Goal: Task Accomplishment & Management: Manage account settings

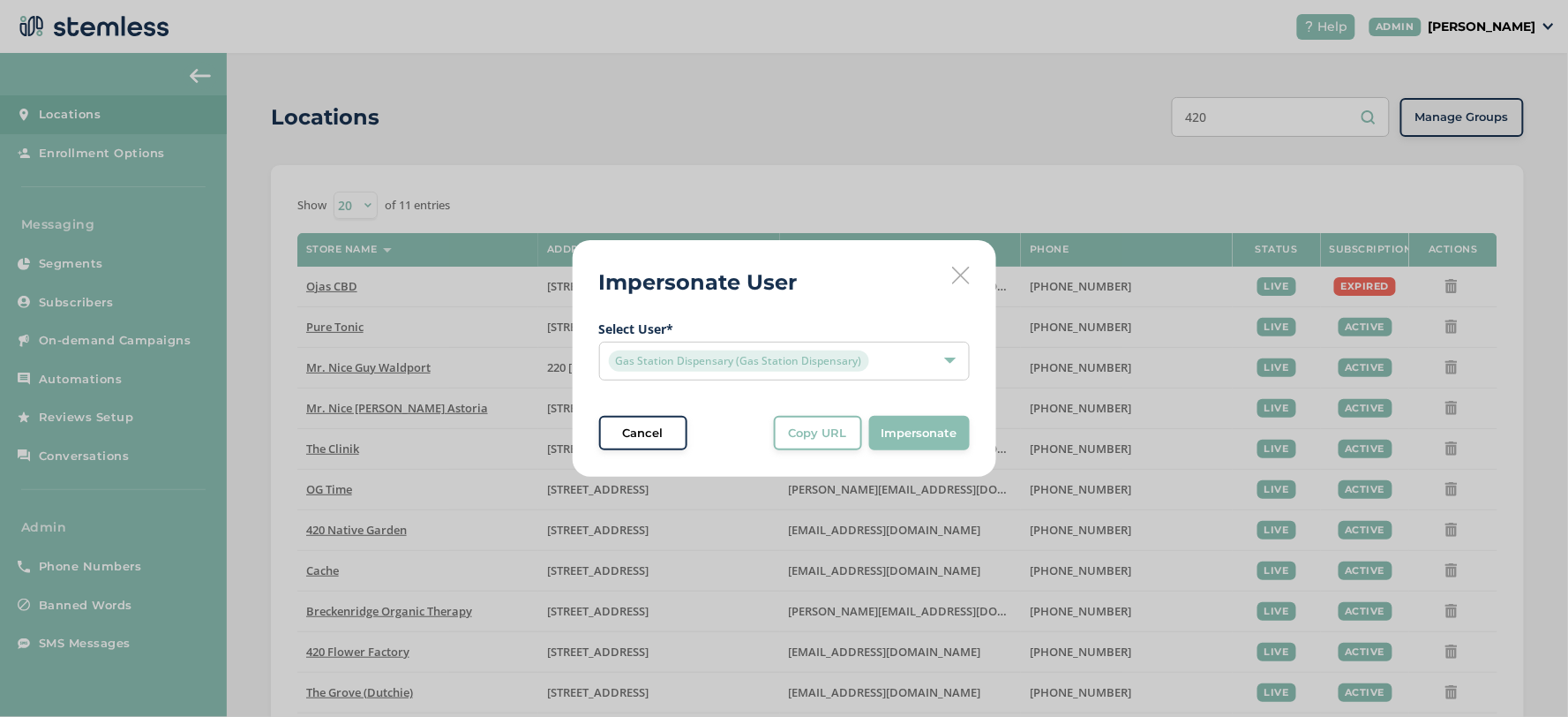
click at [886, 365] on div "Gas Station Dispensary (Gas Station Dispensary)" at bounding box center [775, 362] width 334 height 22
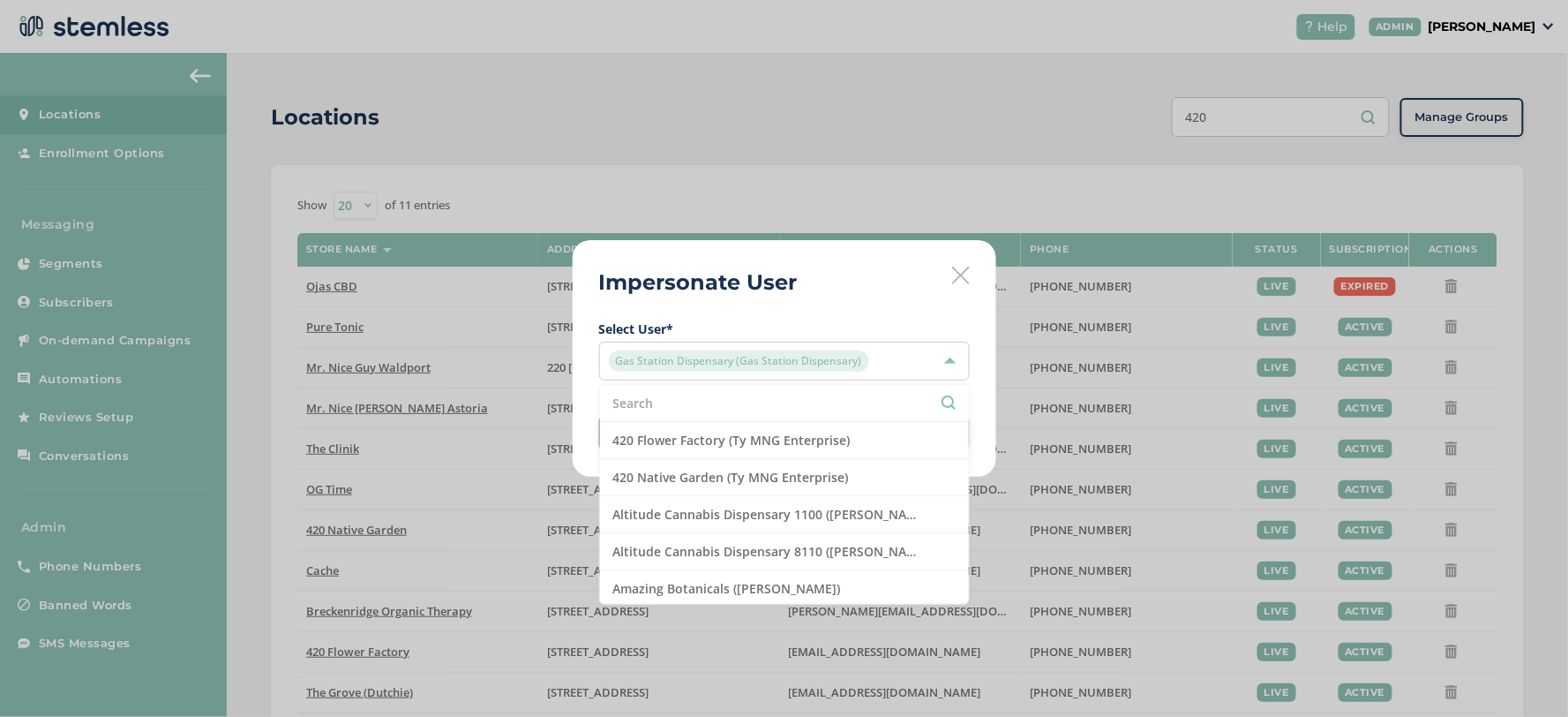
click at [748, 401] on input "text" at bounding box center [784, 403] width 343 height 19
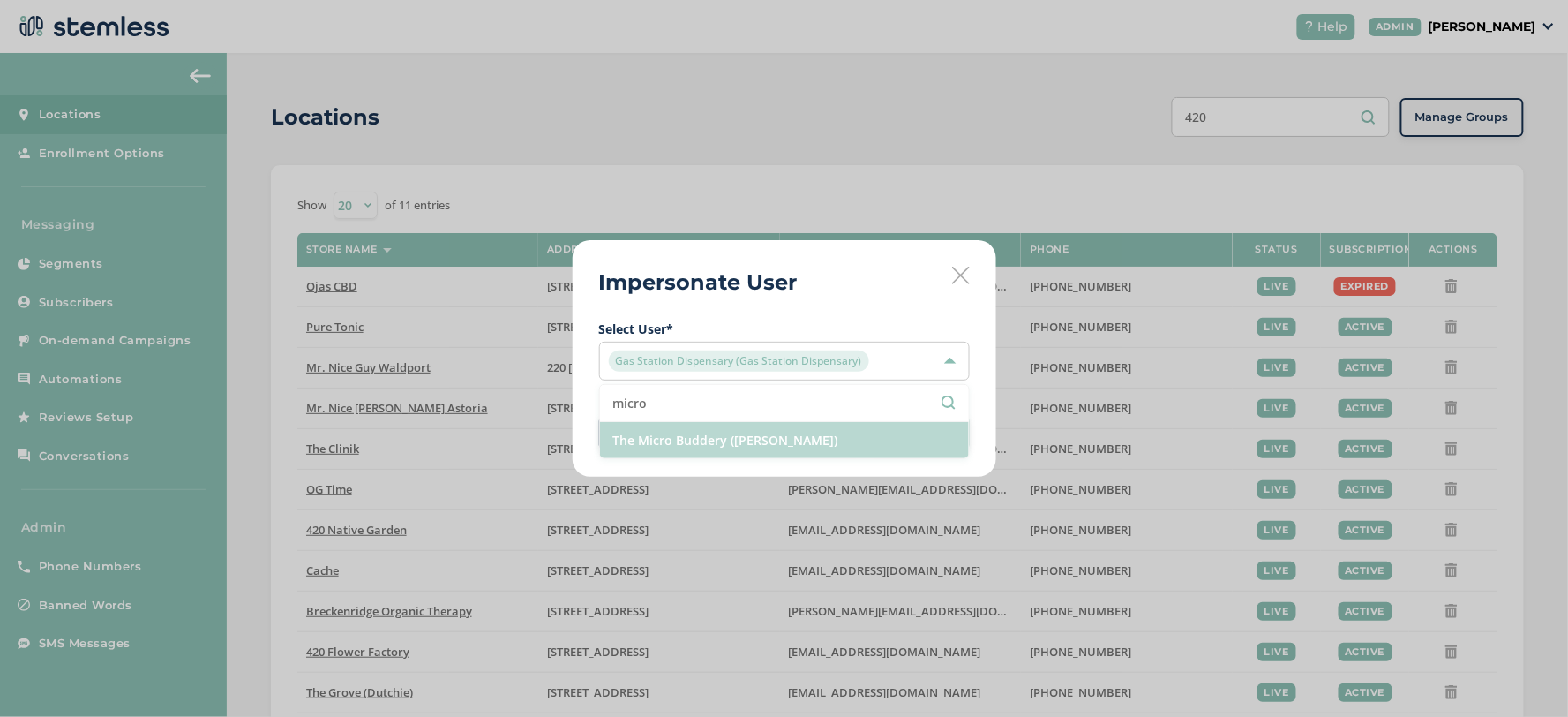
type input "micro"
click at [770, 440] on li "The Micro Buddery ([PERSON_NAME])" at bounding box center [784, 440] width 369 height 36
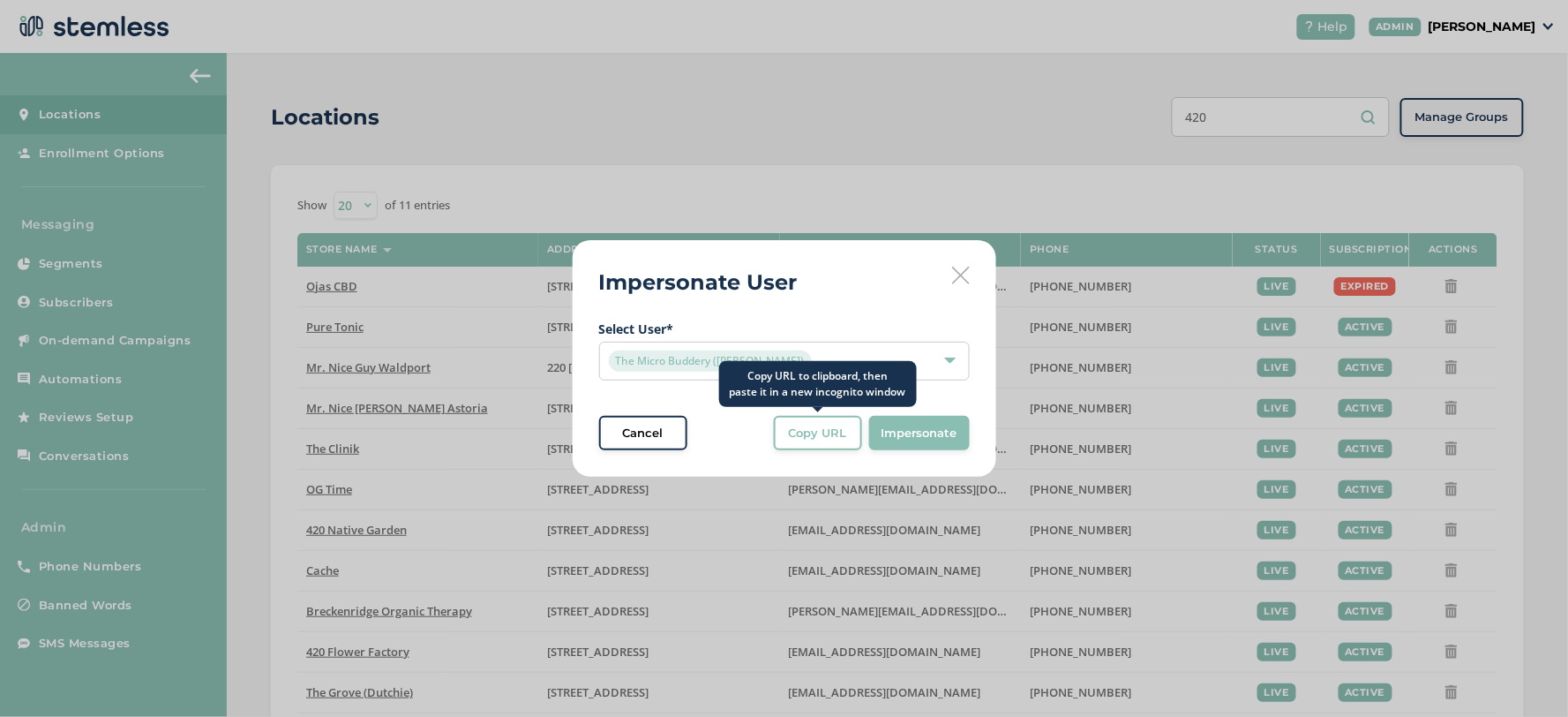
click at [837, 440] on span "Copy URL" at bounding box center [818, 434] width 58 height 18
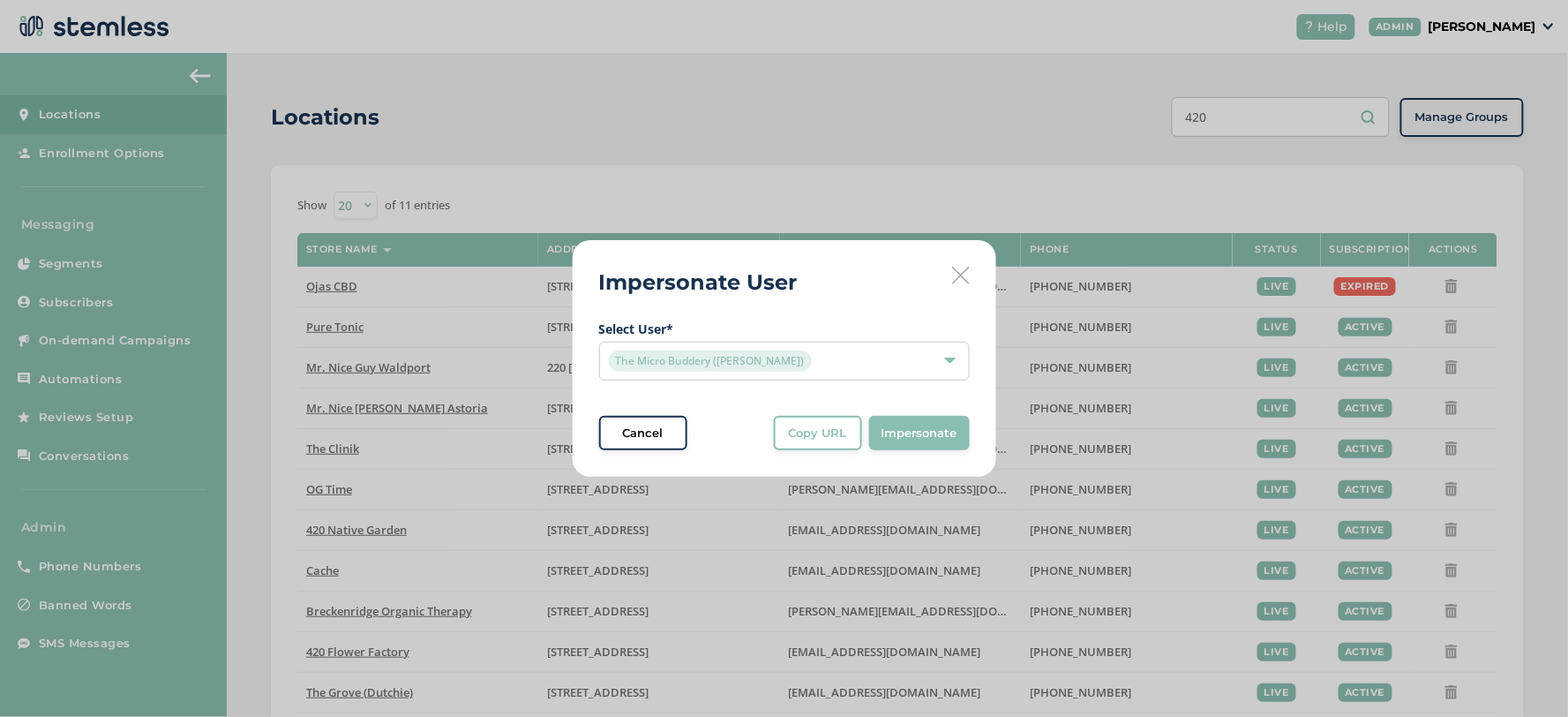
click at [960, 261] on div "Impersonate User Select User * The Micro Buddery ([PERSON_NAME]) Cancel Copy UR…" at bounding box center [784, 359] width 423 height 238
click at [967, 270] on icon at bounding box center [961, 275] width 18 height 18
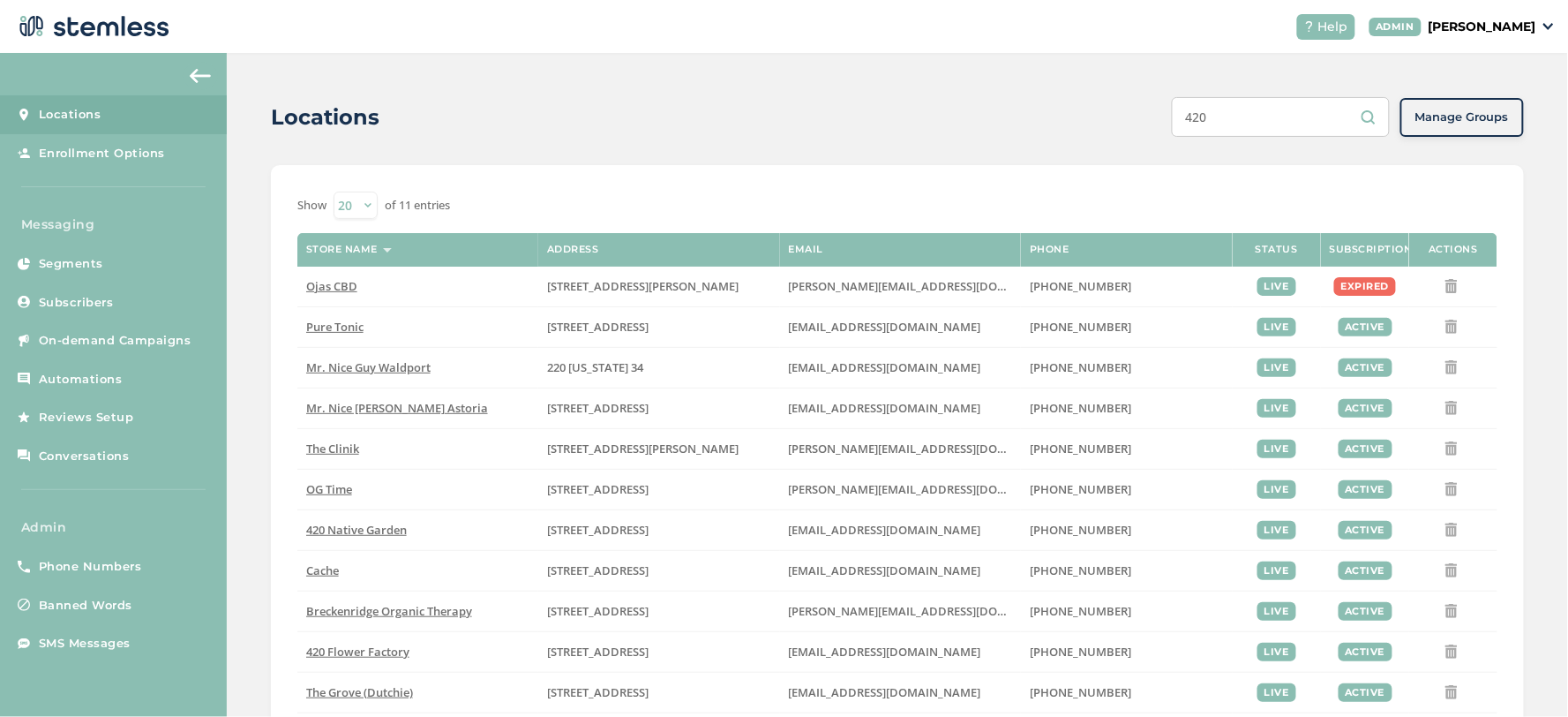
click at [1268, 113] on input "420" at bounding box center [1281, 117] width 218 height 40
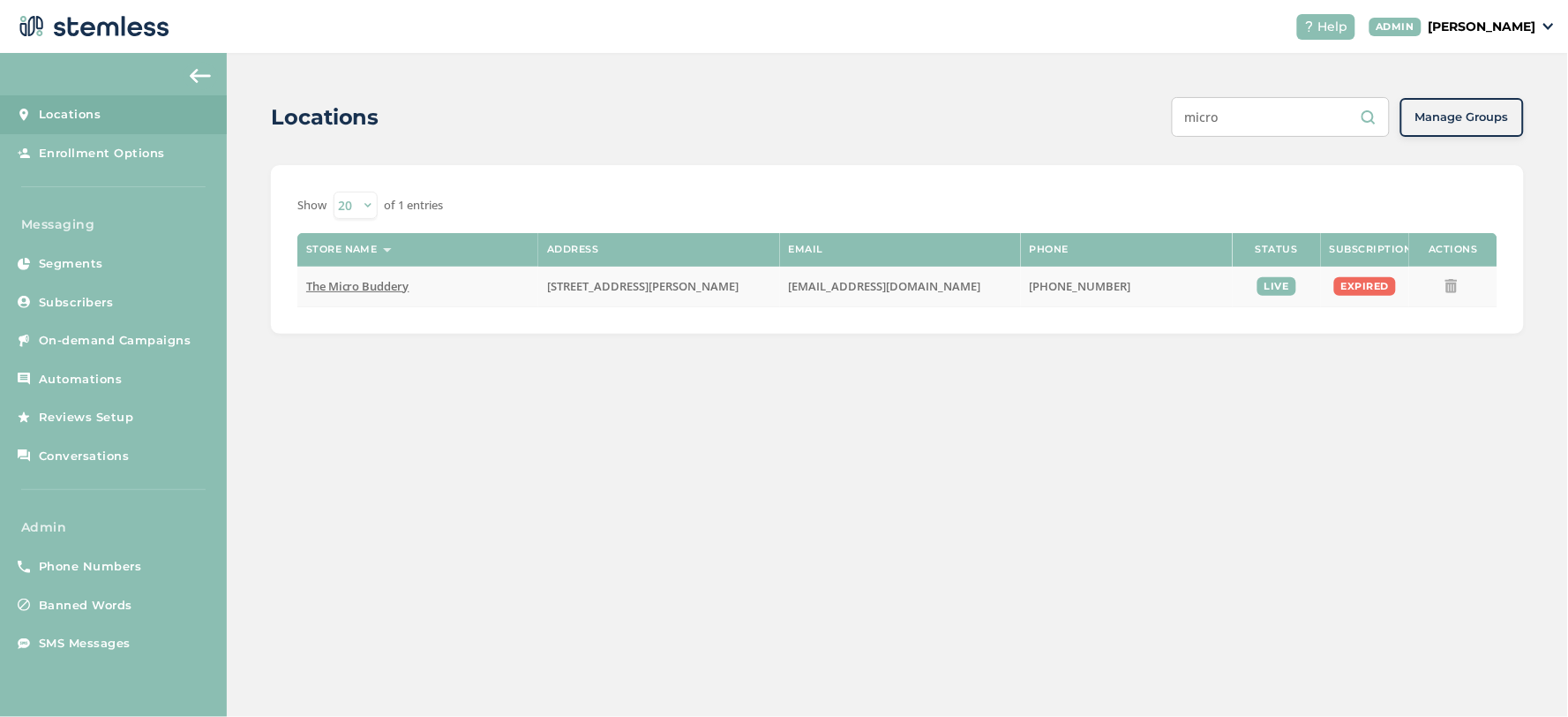
type input "micro"
click at [1454, 288] on icon at bounding box center [1452, 286] width 14 height 14
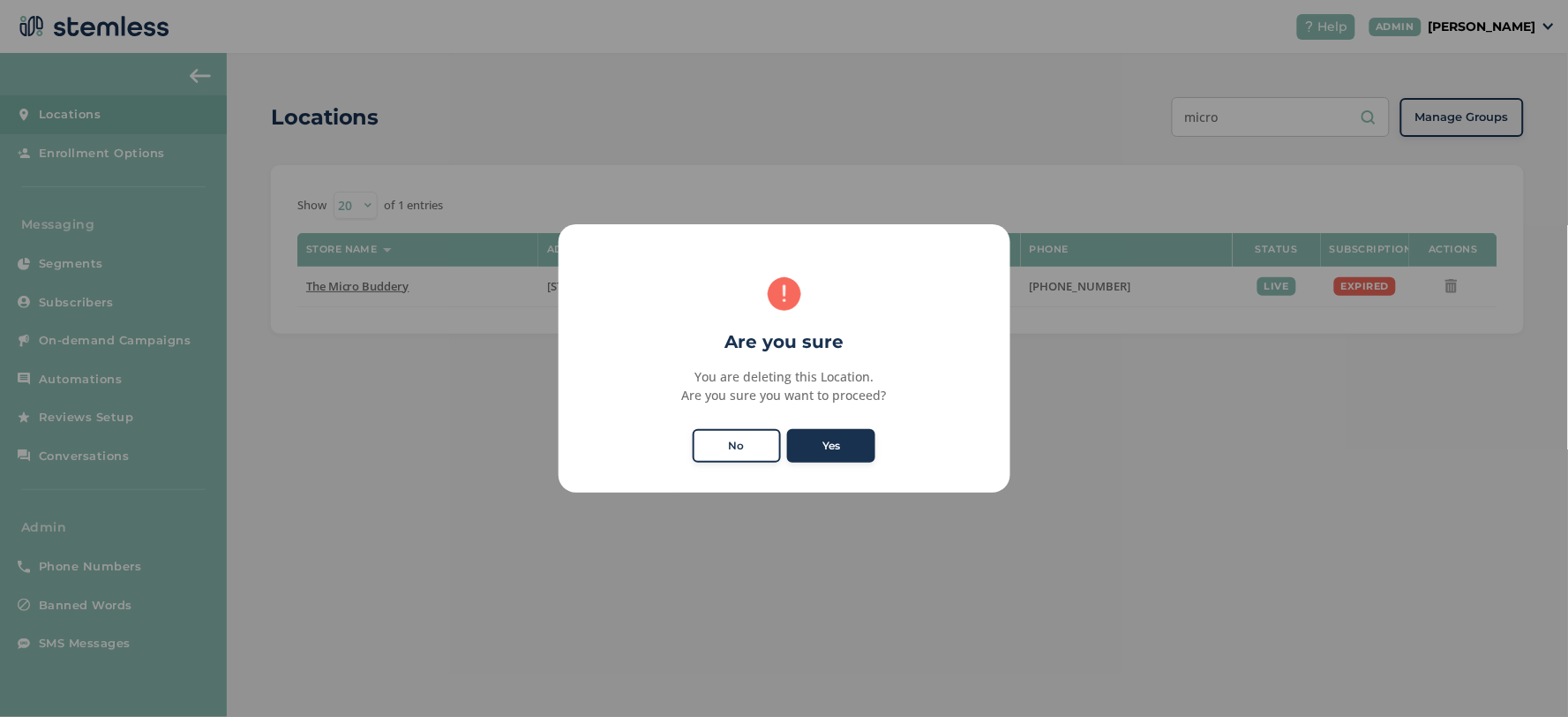
click at [833, 435] on button "Yes" at bounding box center [832, 445] width 88 height 33
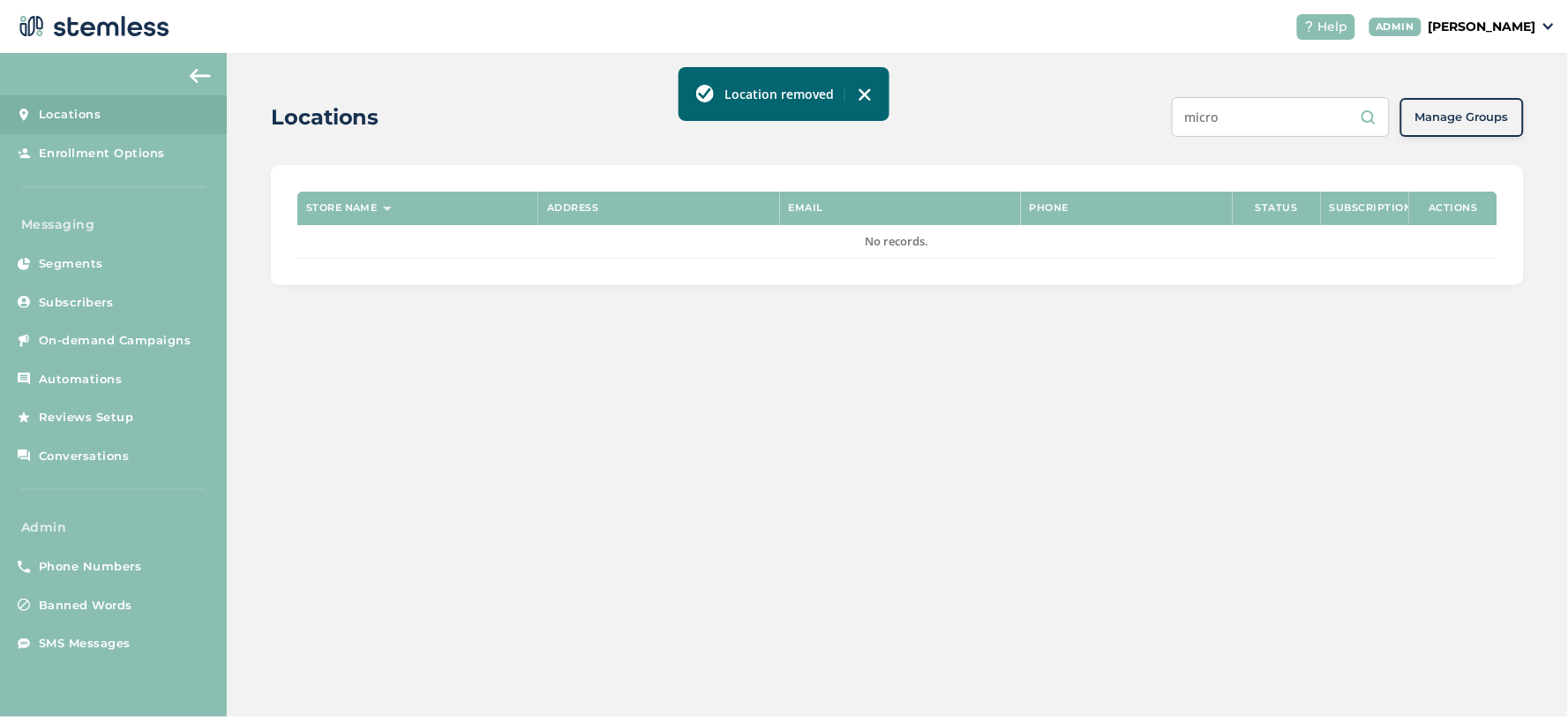
click at [1024, 115] on div "Locations" at bounding box center [714, 117] width 886 height 31
click at [120, 575] on span "Phone Numbers" at bounding box center [90, 567] width 103 height 18
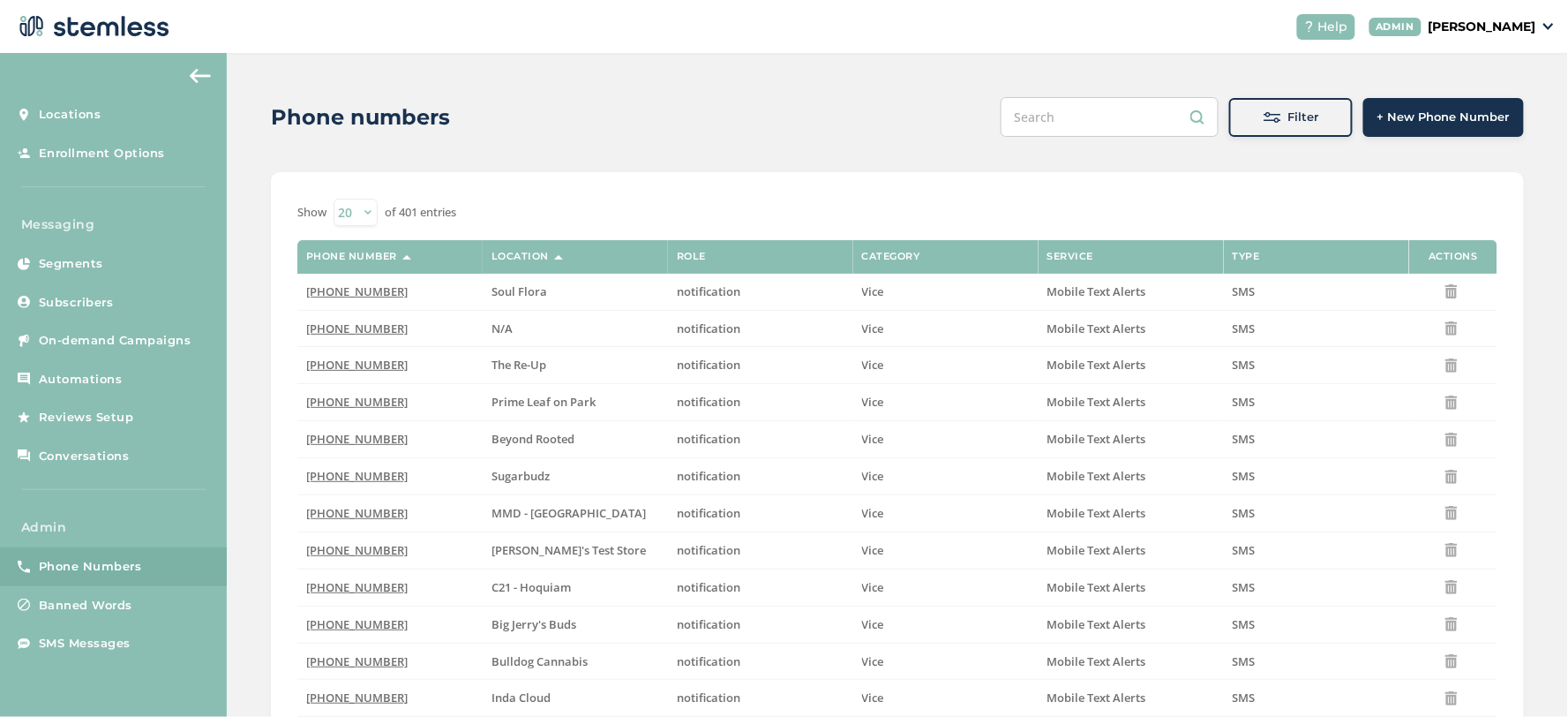
click at [1317, 115] on div "Filter" at bounding box center [1291, 118] width 95 height 18
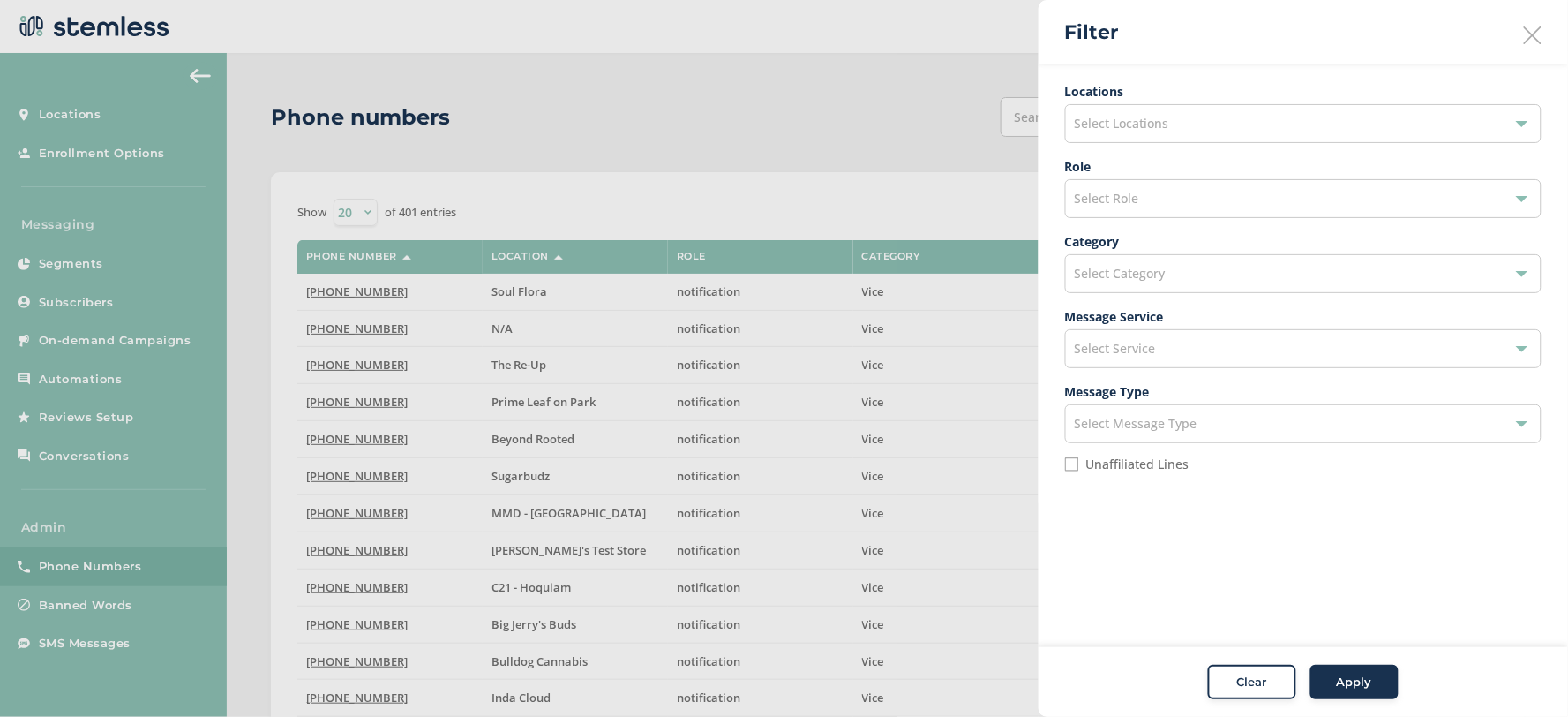
click at [1172, 116] on div "Select Locations" at bounding box center [1304, 123] width 477 height 39
click at [1162, 176] on li at bounding box center [1304, 166] width 475 height 37
drag, startPoint x: 1162, startPoint y: 161, endPoint x: 1145, endPoint y: 163, distance: 17.1
click at [1162, 160] on input "text" at bounding box center [1303, 166] width 449 height 19
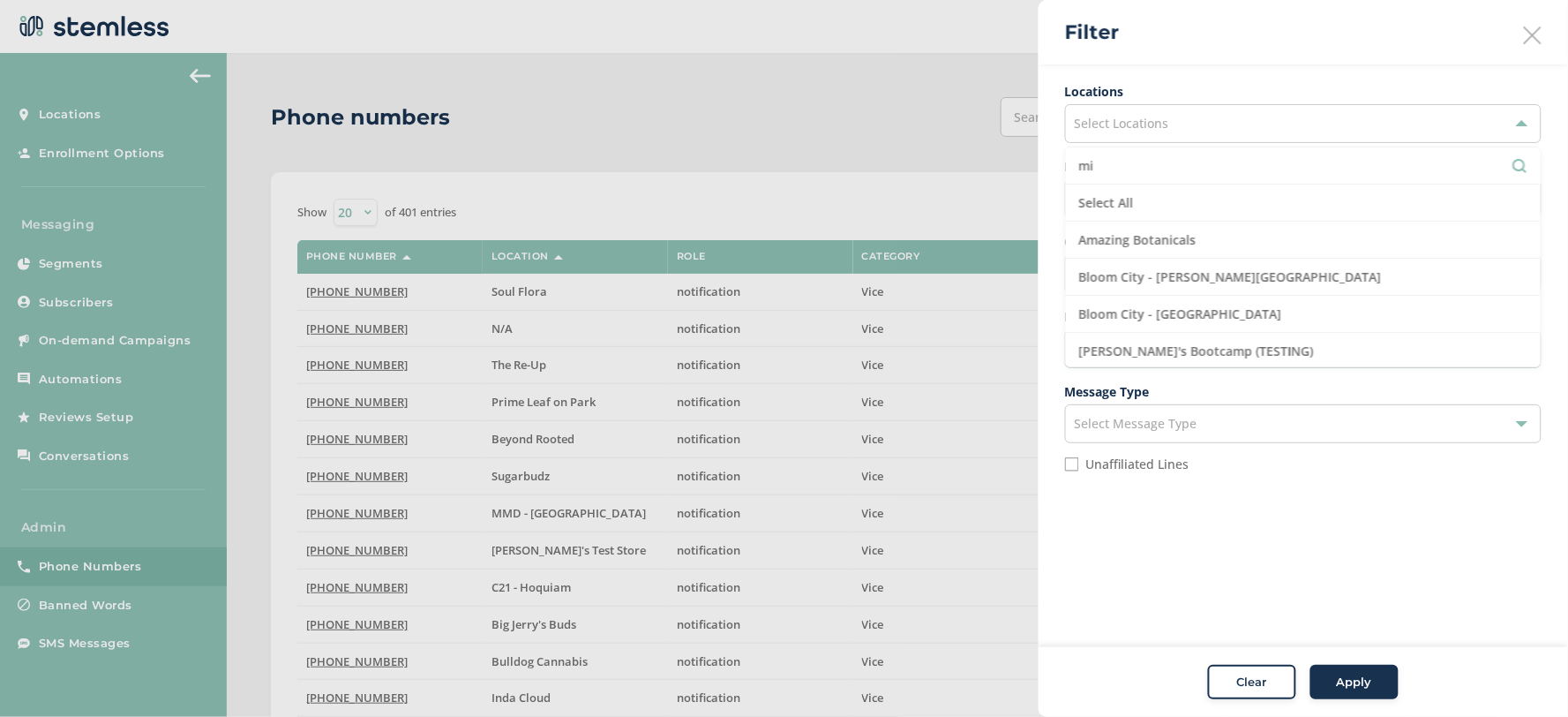
type input "m"
click at [1530, 40] on icon at bounding box center [1533, 35] width 18 height 18
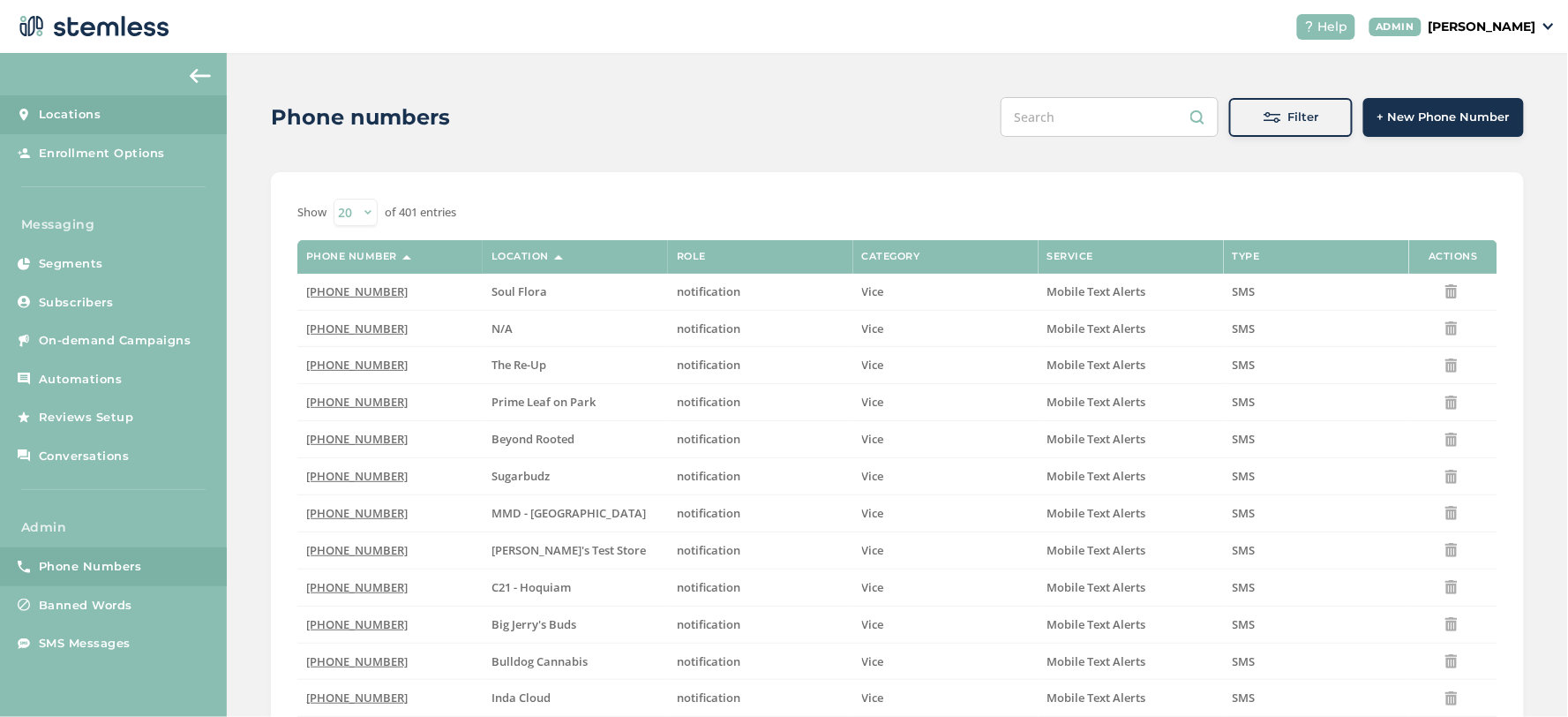
click at [67, 113] on span "Locations" at bounding box center [70, 115] width 63 height 18
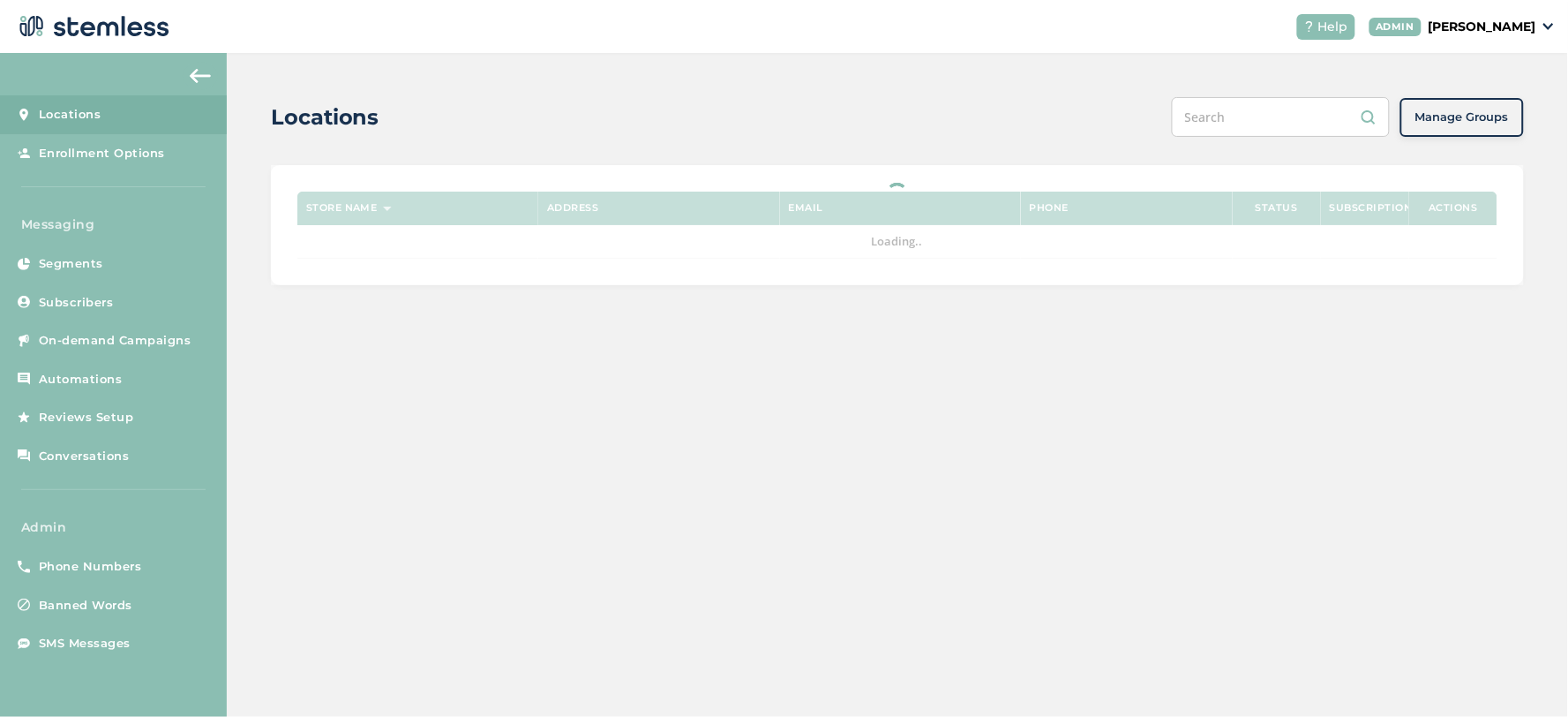
click at [1253, 112] on input "text" at bounding box center [1281, 117] width 218 height 40
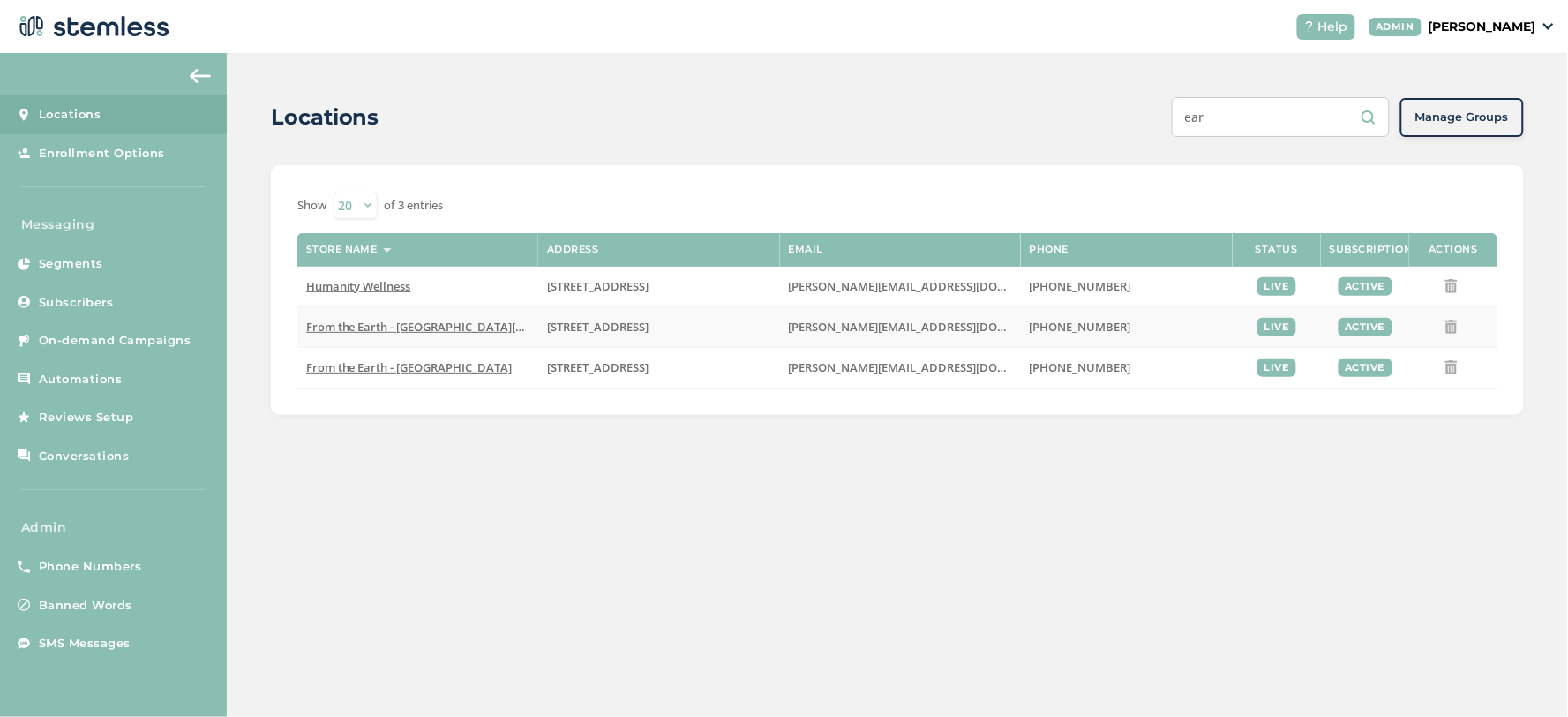
type input "ear"
click at [427, 328] on span "From the Earth - Santa Ana" at bounding box center [455, 327] width 297 height 16
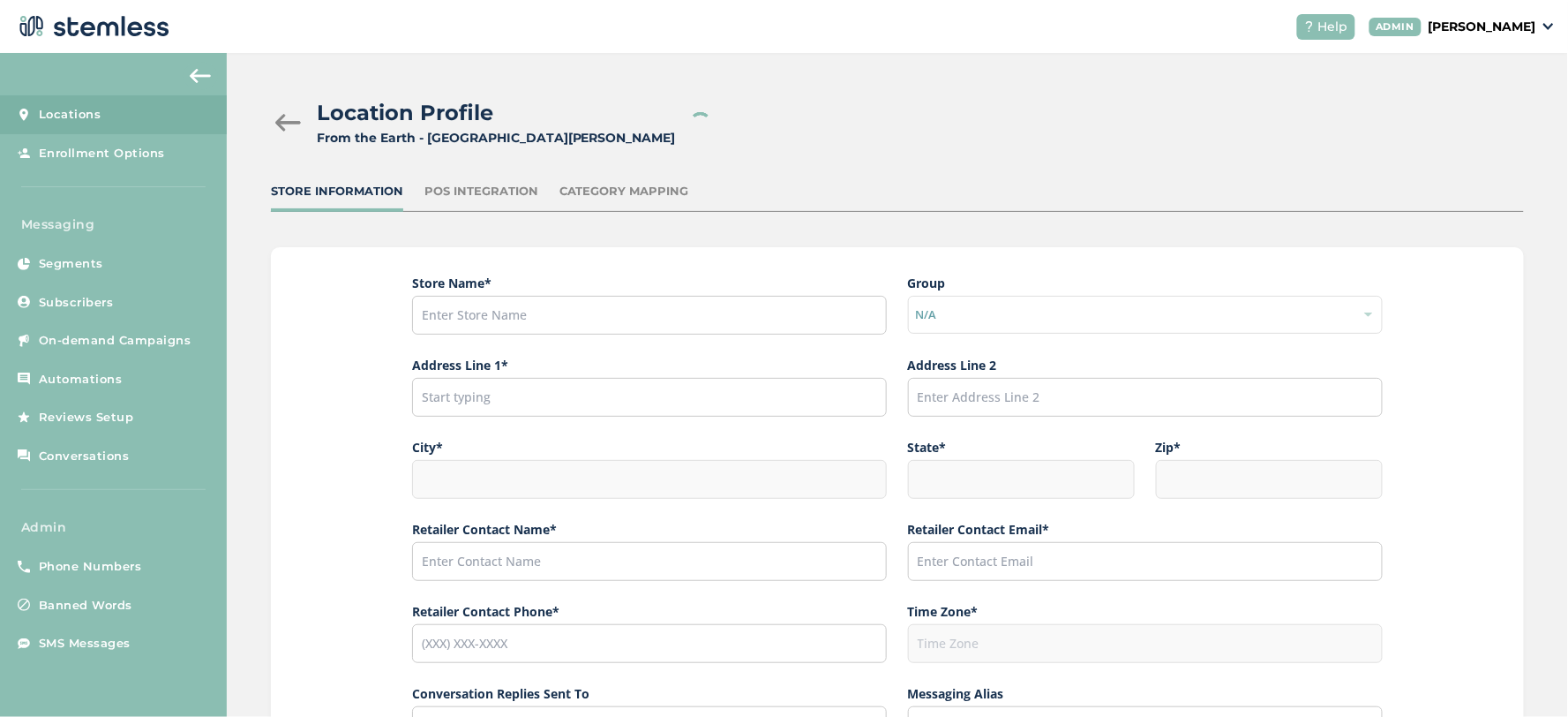
type input "From the Earth - Santa Ana"
type input "3023 South Orange Avenue"
type input "Santa Ana"
type input "CA"
type input "92707"
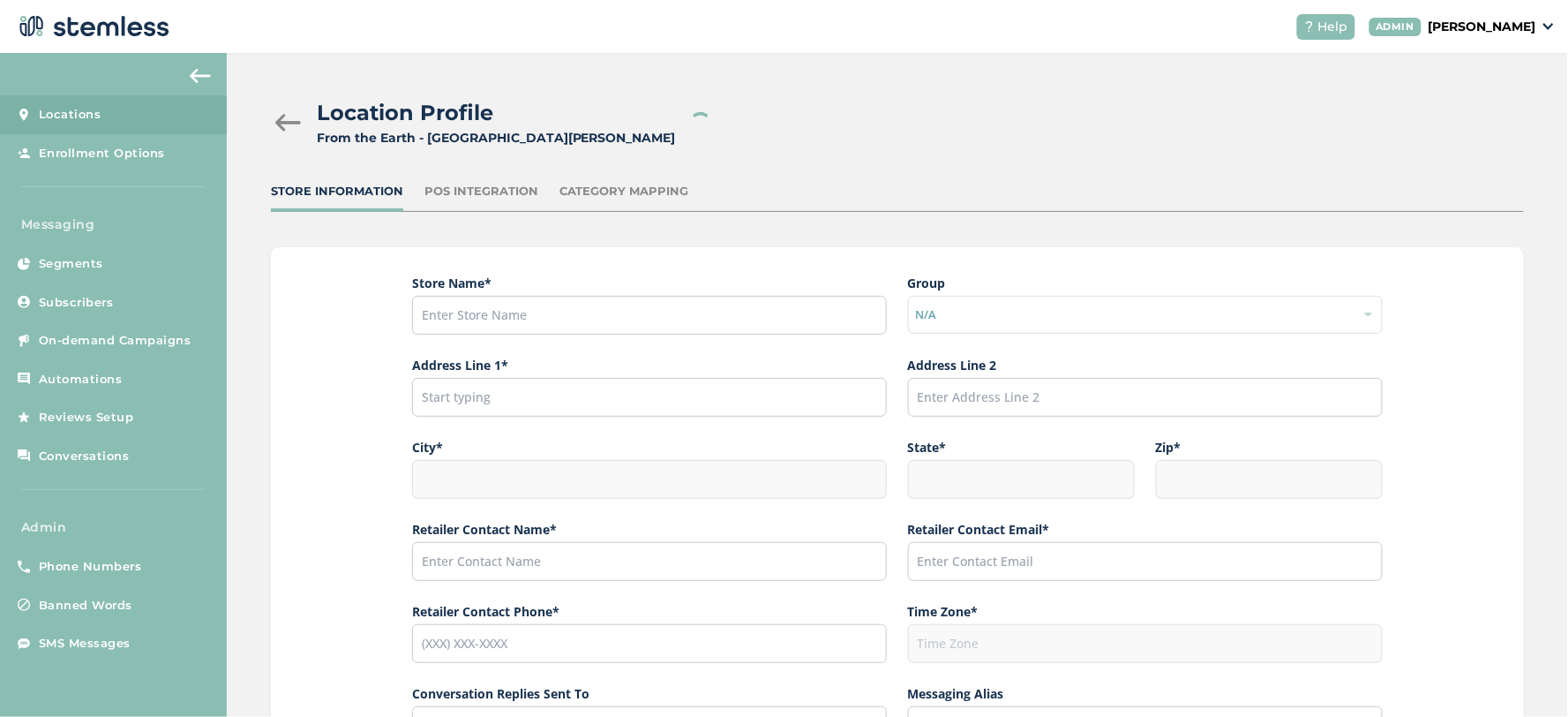
type input "Nick LoBasso"
type input "Nick@fromtheearth.com"
type input "(714) 944-1211"
type input "America/Los_Angeles"
click at [1497, 30] on p "[PERSON_NAME]" at bounding box center [1483, 27] width 108 height 19
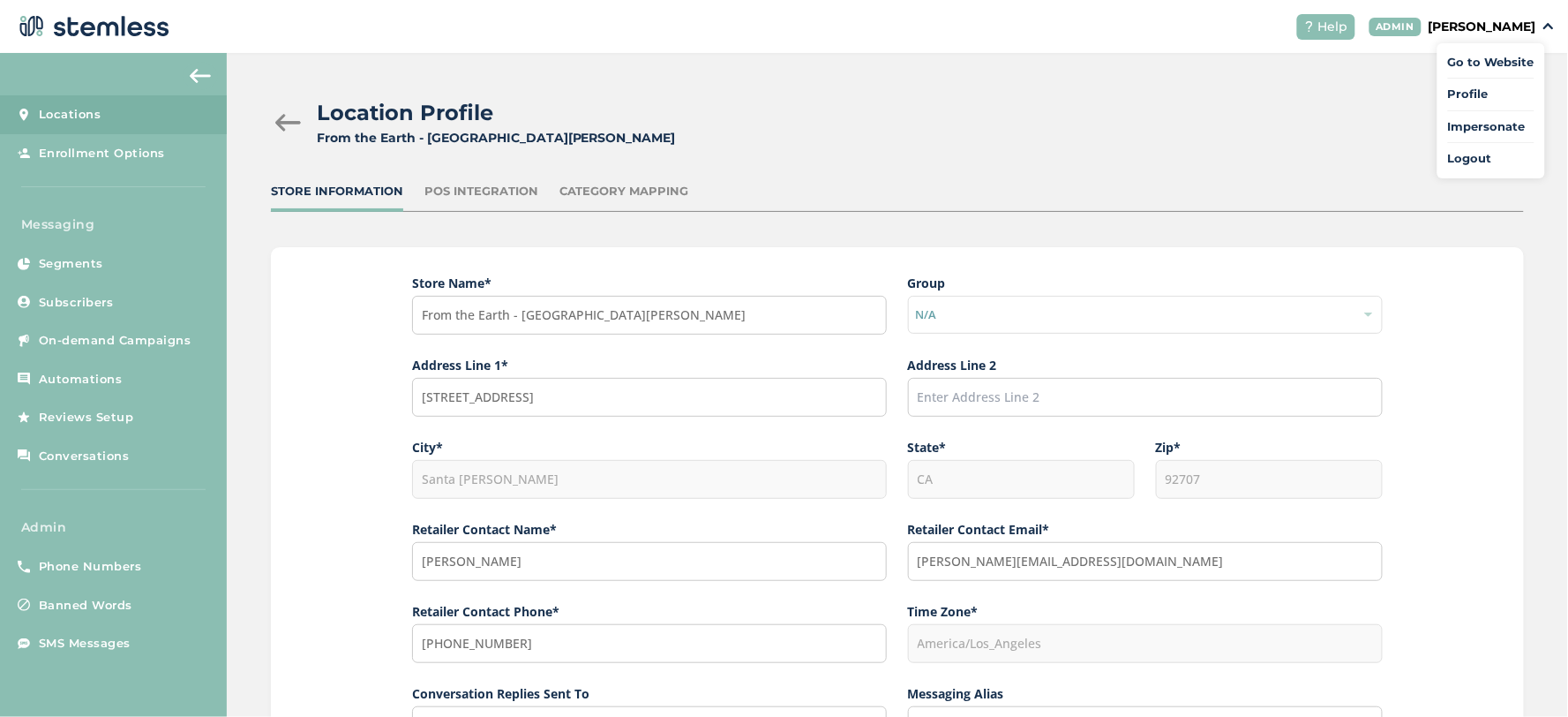
click at [1488, 116] on ul "Go to Website Profile Impersonate Logout" at bounding box center [1492, 111] width 108 height 135
click at [1510, 20] on p "[PERSON_NAME]" at bounding box center [1483, 27] width 108 height 19
click at [1476, 121] on span "Impersonate" at bounding box center [1492, 128] width 86 height 18
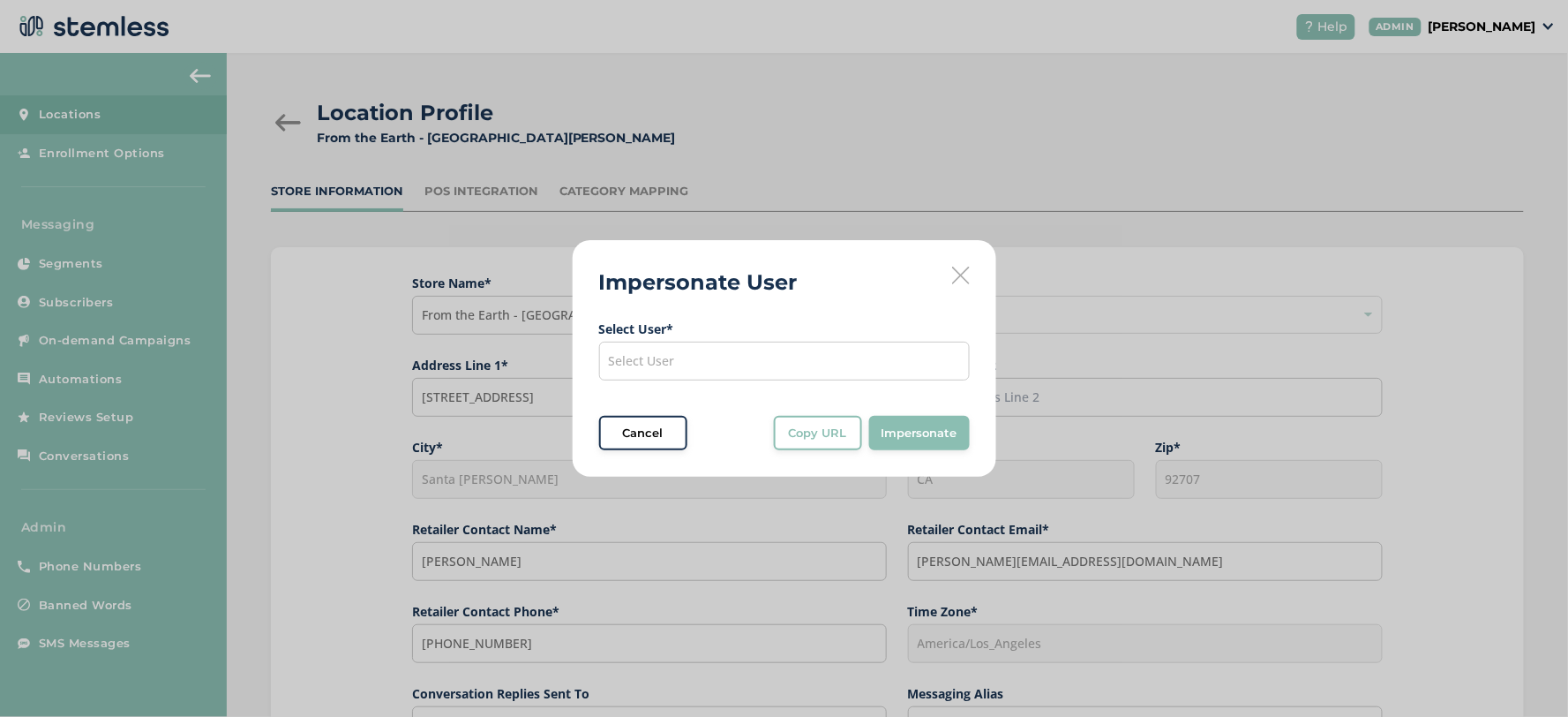
click at [729, 356] on div "Select User" at bounding box center [784, 361] width 370 height 39
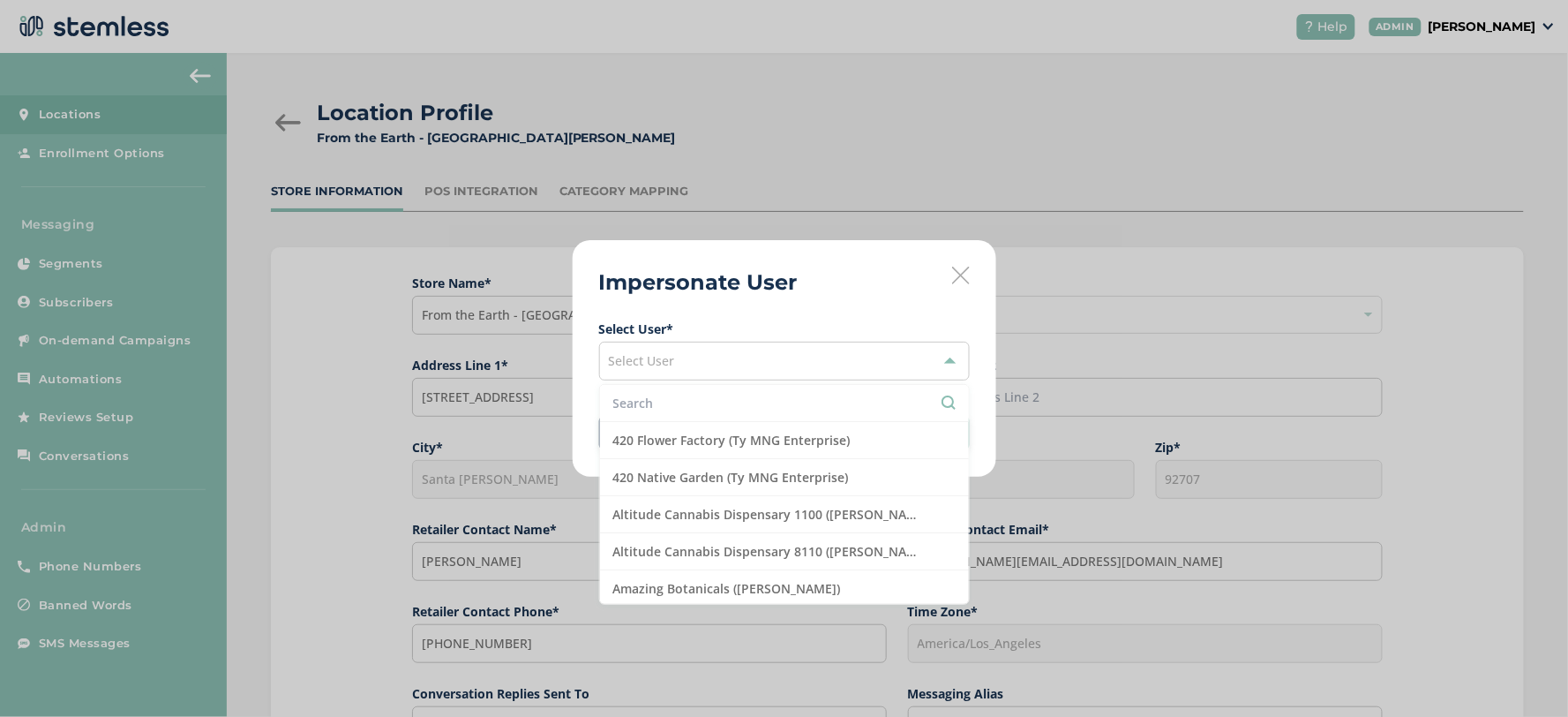
click at [685, 408] on input "text" at bounding box center [784, 403] width 343 height 19
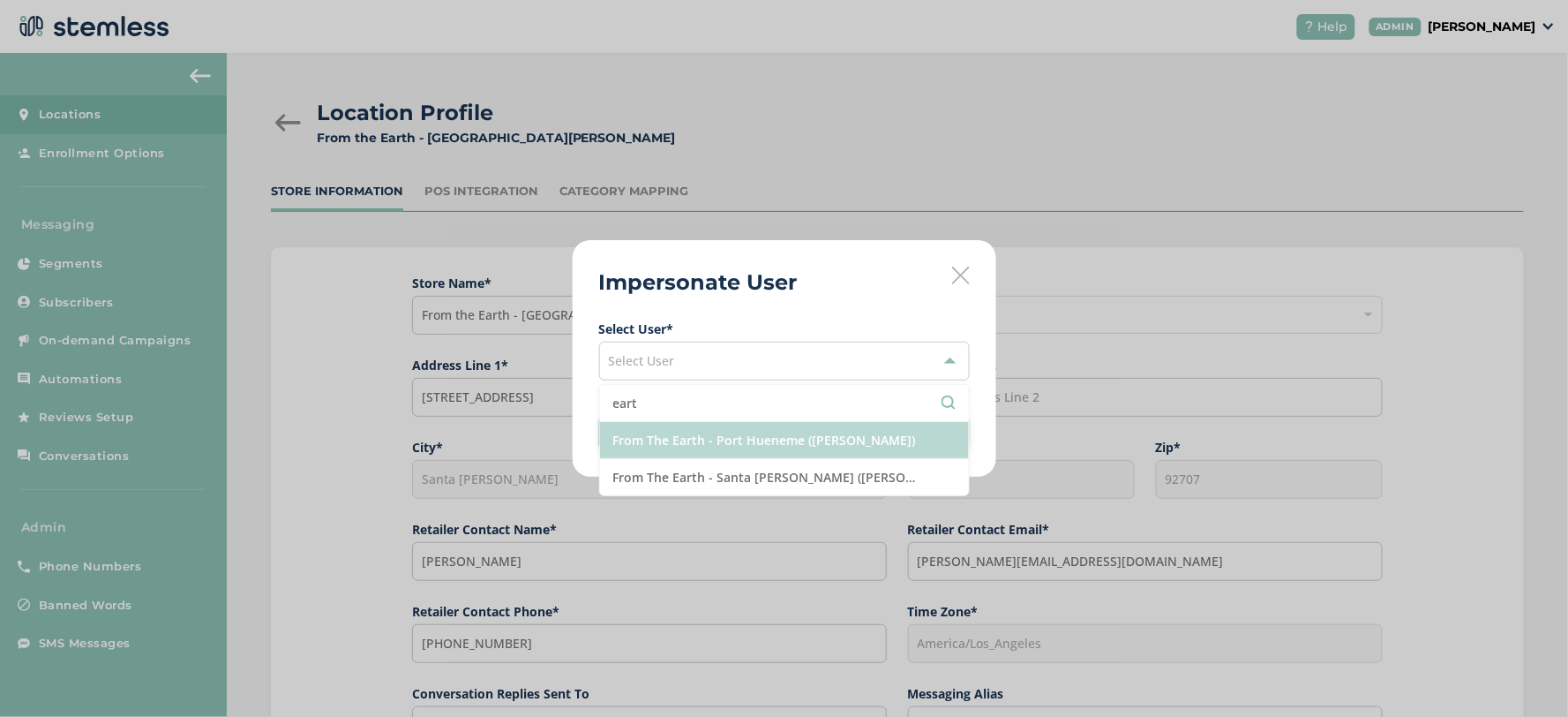
type input "eart"
click at [690, 439] on li "From The Earth - Port Hueneme ([PERSON_NAME])" at bounding box center [784, 440] width 369 height 37
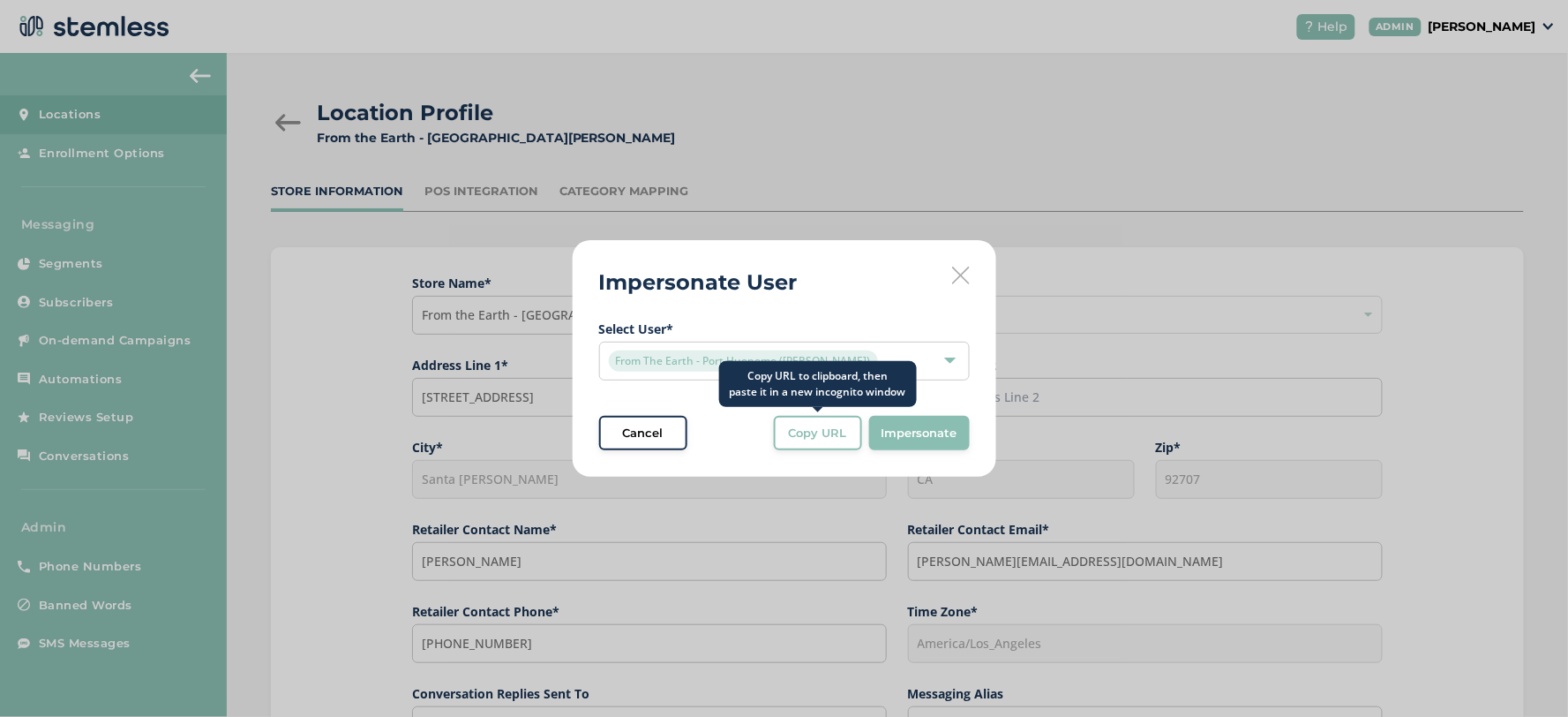
click at [833, 429] on span "Copy URL" at bounding box center [818, 434] width 58 height 18
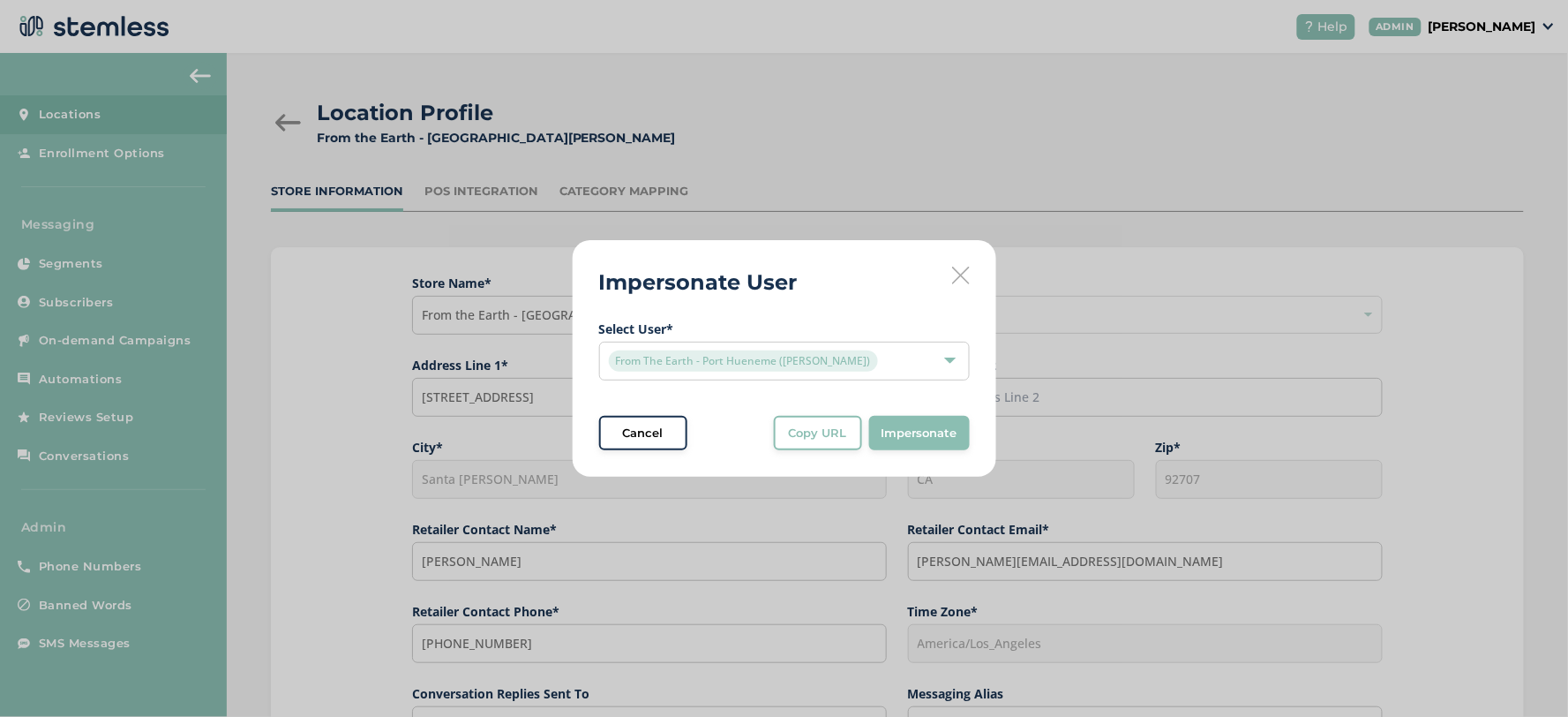
click at [965, 274] on icon at bounding box center [961, 275] width 18 height 18
